Goal: Task Accomplishment & Management: Use online tool/utility

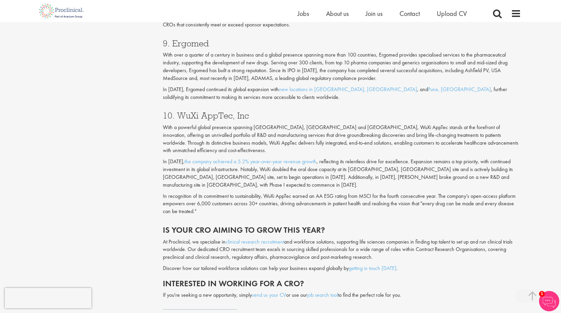
scroll to position [1489, 0]
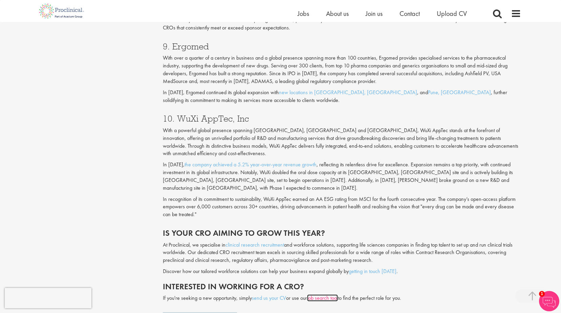
click at [327, 294] on link "job search tool" at bounding box center [322, 297] width 31 height 7
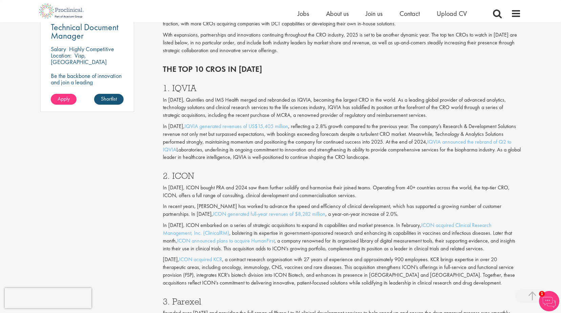
scroll to position [542, 0]
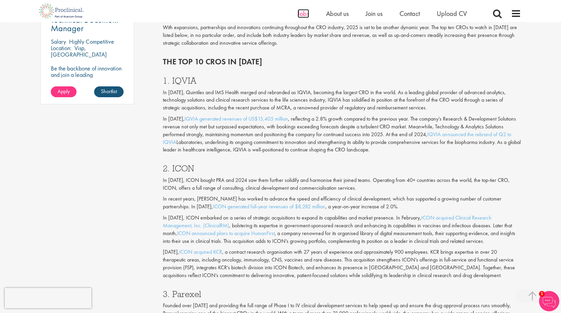
click at [304, 15] on span "Jobs" at bounding box center [304, 13] width 12 height 9
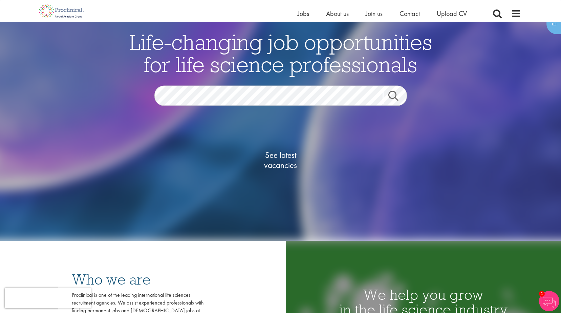
scroll to position [34, 0]
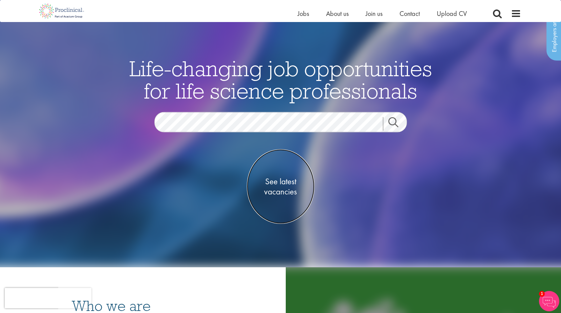
click at [288, 189] on span "See latest vacancies" at bounding box center [281, 186] width 68 height 20
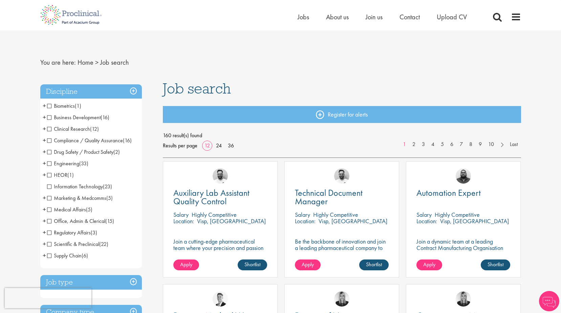
click at [50, 128] on span "Clinical Research" at bounding box center [68, 128] width 43 height 7
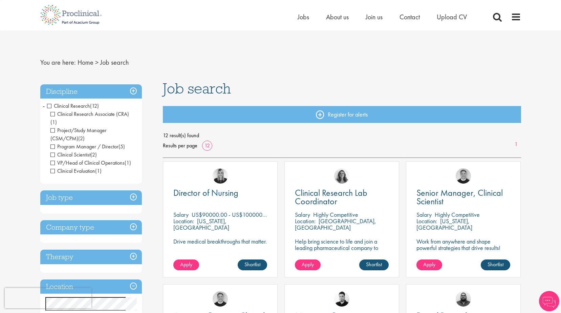
click at [134, 88] on h3 "Discipline" at bounding box center [91, 91] width 102 height 15
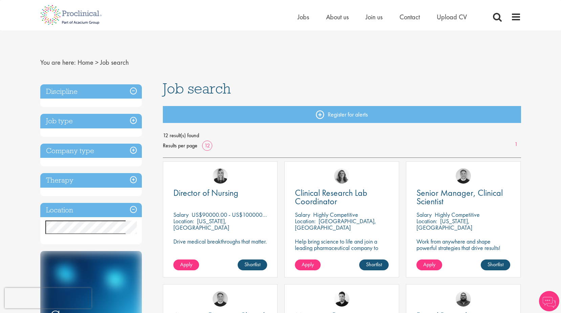
click at [134, 89] on h3 "Discipline" at bounding box center [91, 91] width 102 height 15
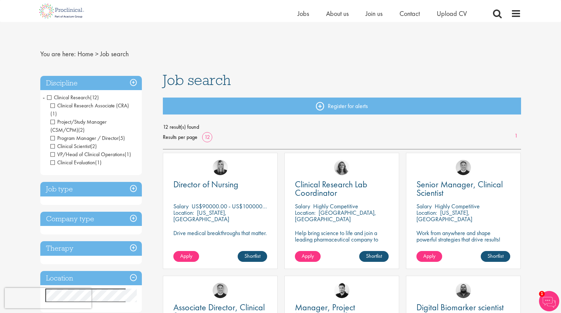
scroll to position [34, 0]
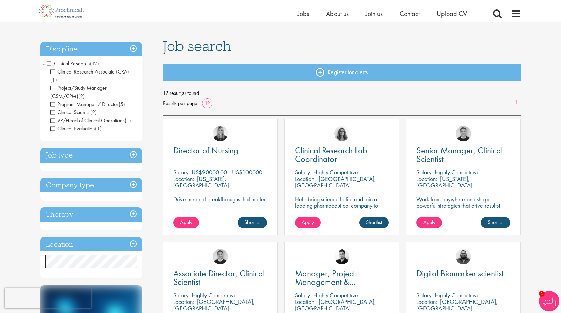
click at [52, 117] on span "VP/Head of Clinical Operations" at bounding box center [87, 120] width 74 height 7
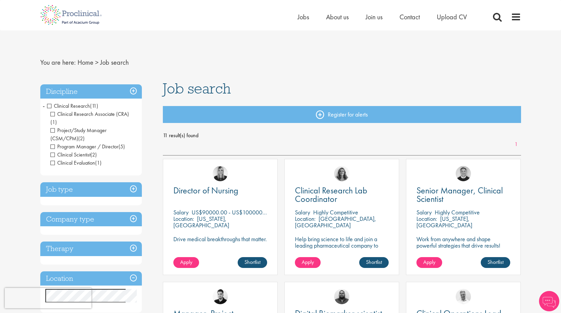
click at [134, 182] on h3 "Job type" at bounding box center [91, 189] width 102 height 15
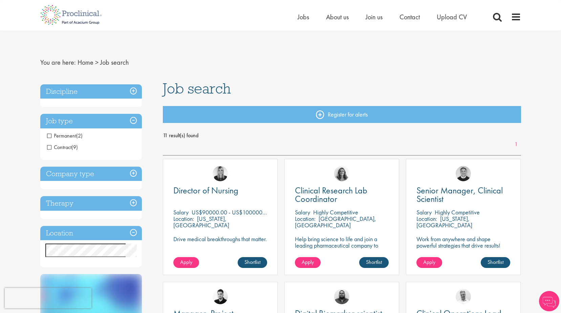
click at [132, 176] on h3 "Company type" at bounding box center [91, 174] width 102 height 15
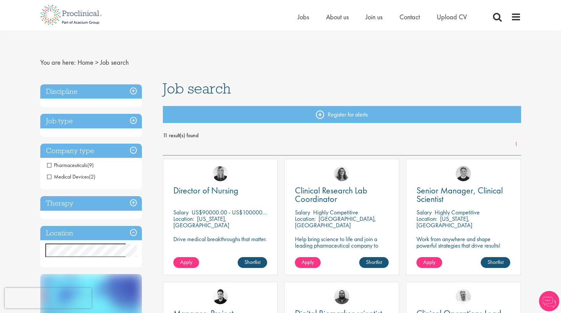
click at [132, 206] on h3 "Therapy" at bounding box center [91, 203] width 102 height 15
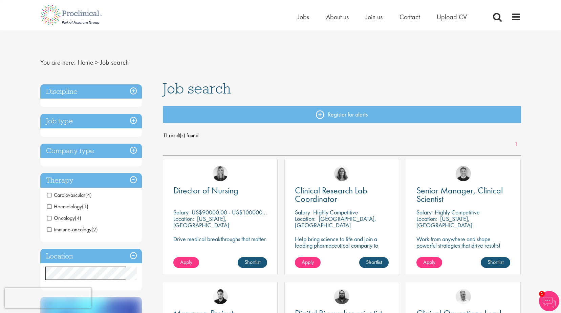
click at [131, 89] on h3 "Discipline" at bounding box center [91, 91] width 102 height 15
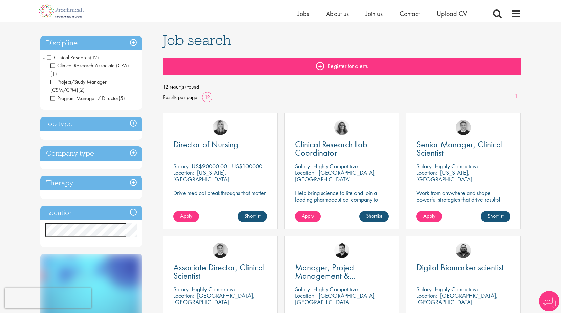
scroll to position [40, 0]
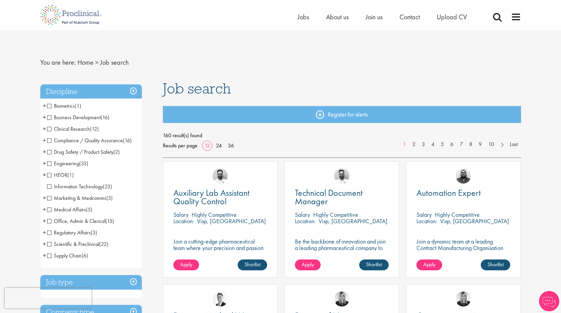
drag, startPoint x: 0, startPoint y: 0, endPoint x: 191, endPoint y: 33, distance: 194.0
click at [103, 148] on li "Drug Safety / Product Safety (2) - + Pharmacovigilance (1) PV Manager (1)" at bounding box center [91, 152] width 102 height 12
click at [50, 152] on span "Drug Safety / Product Safety" at bounding box center [80, 151] width 66 height 7
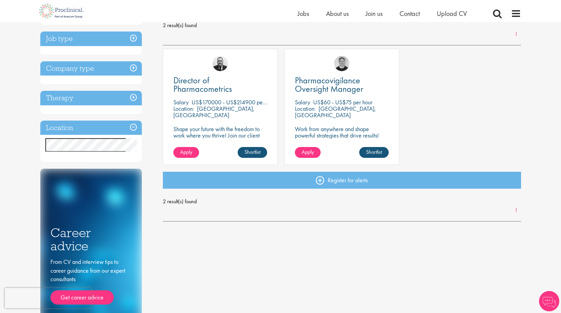
scroll to position [34, 0]
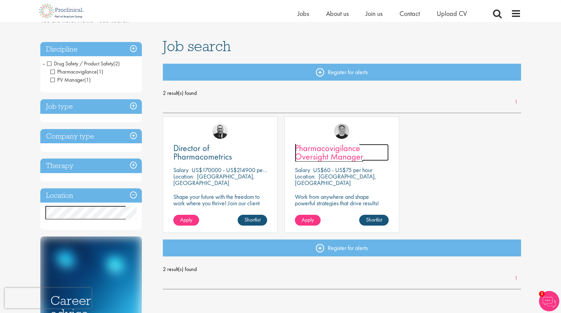
click at [343, 152] on span "Pharmacovigilance Oversight Manager" at bounding box center [329, 152] width 68 height 20
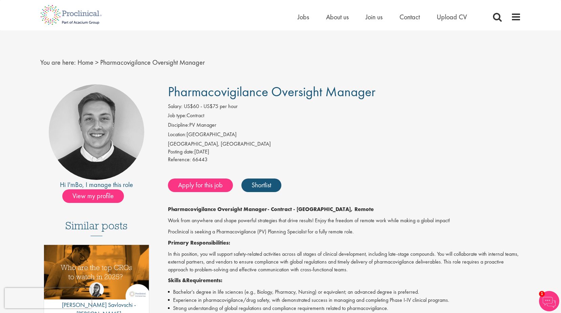
click at [21, 18] on div "Home Jobs About us Join us Contact Upload CV" at bounding box center [280, 12] width 561 height 25
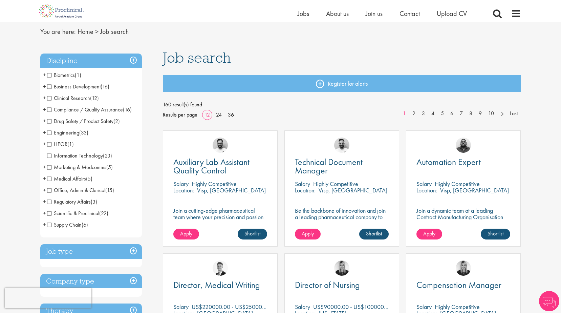
scroll to position [34, 0]
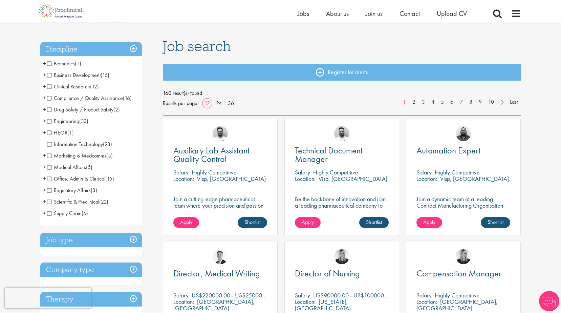
click at [76, 167] on span "Medical Affairs" at bounding box center [66, 166] width 39 height 7
